Goal: Information Seeking & Learning: Learn about a topic

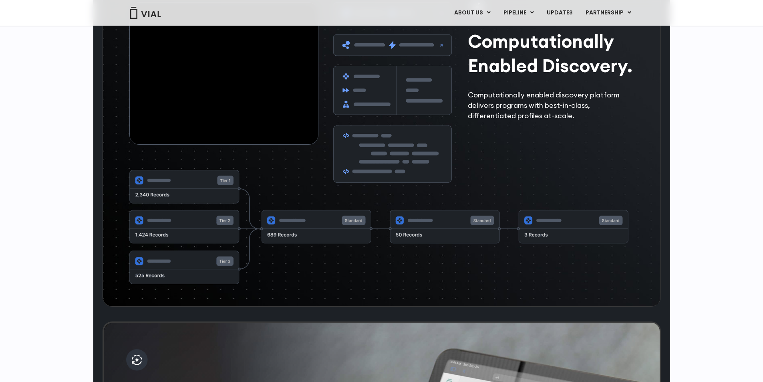
scroll to position [2337, 0]
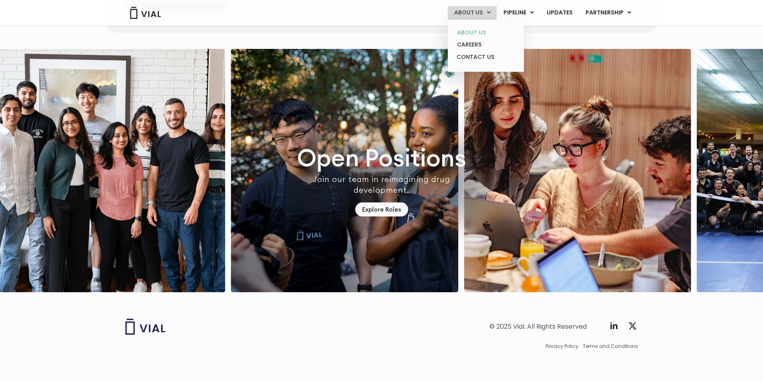
click at [480, 32] on link "ABOUT US" at bounding box center [486, 32] width 70 height 12
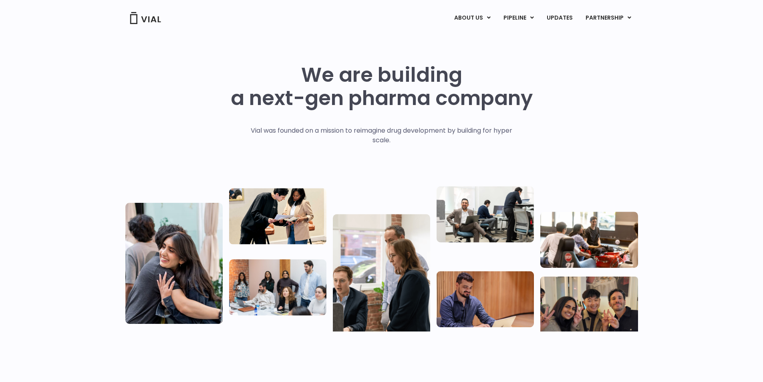
click at [373, 83] on h1 "We are building a next-gen pharma company" at bounding box center [382, 86] width 302 height 46
